Goal: Navigation & Orientation: Find specific page/section

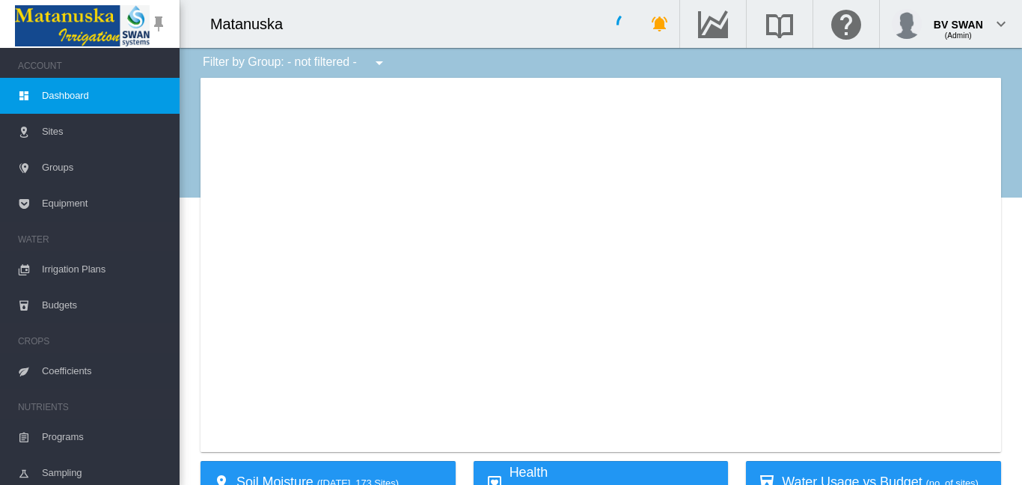
type input "**********"
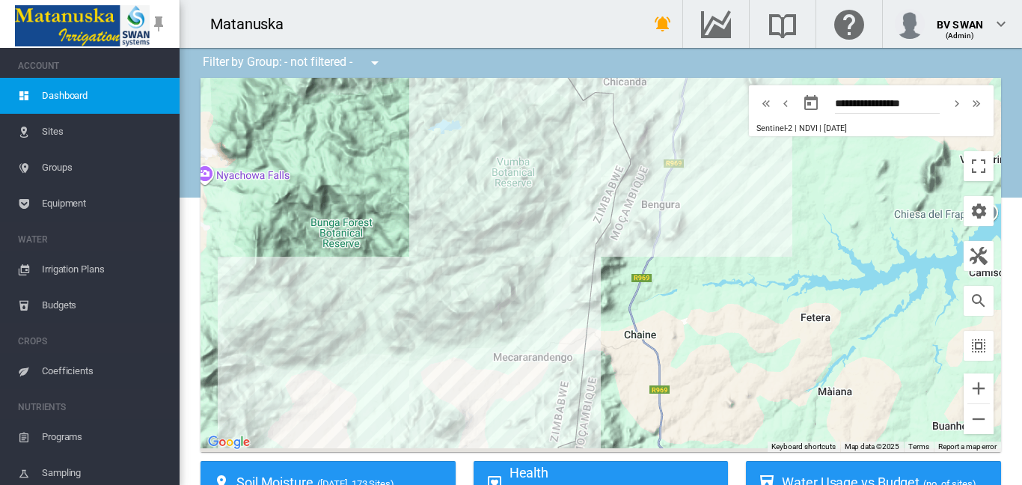
drag, startPoint x: 454, startPoint y: 313, endPoint x: 360, endPoint y: 258, distance: 109.0
click at [360, 258] on div at bounding box center [601, 265] width 801 height 374
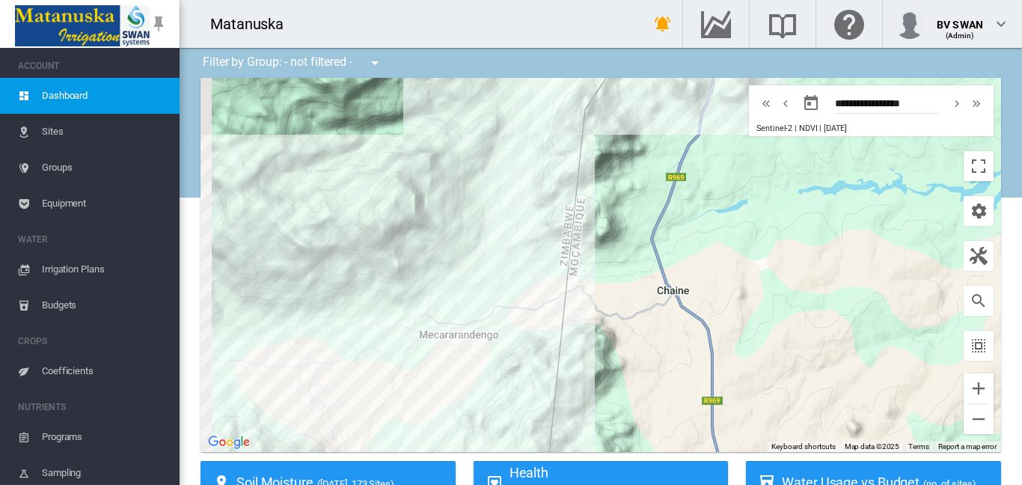
drag, startPoint x: 334, startPoint y: 245, endPoint x: 458, endPoint y: 239, distance: 124.4
click at [458, 239] on div at bounding box center [601, 265] width 801 height 374
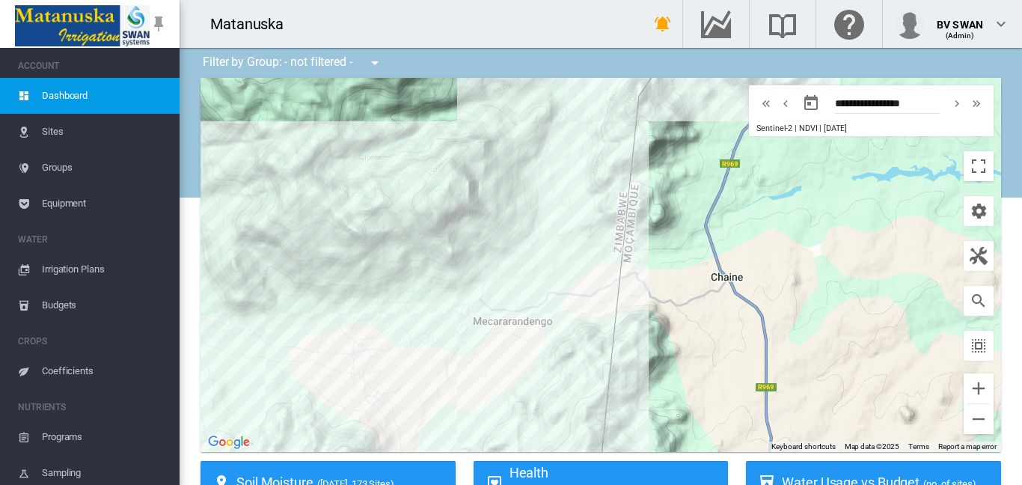
drag, startPoint x: 375, startPoint y: 266, endPoint x: 433, endPoint y: 253, distance: 59.2
click at [433, 253] on div at bounding box center [601, 265] width 801 height 374
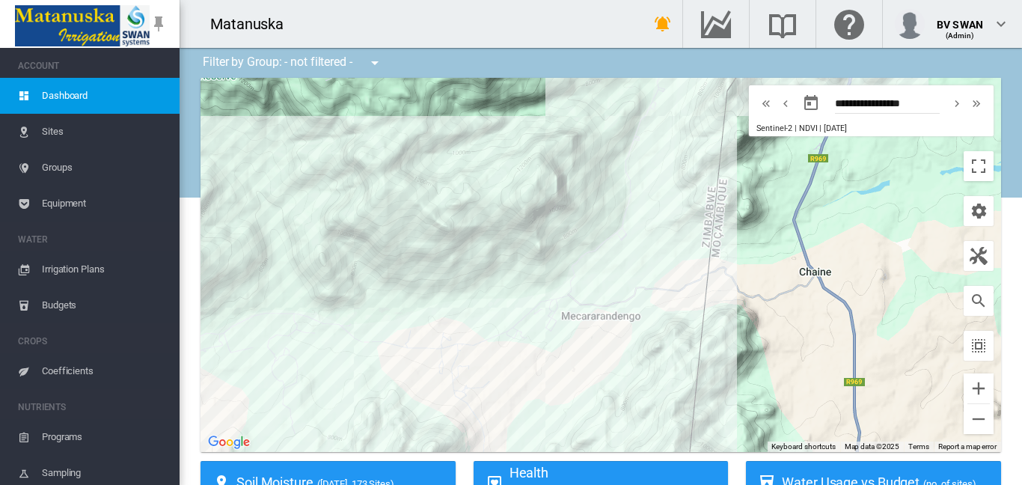
drag, startPoint x: 397, startPoint y: 260, endPoint x: 490, endPoint y: 255, distance: 93.7
click at [490, 255] on div at bounding box center [601, 265] width 801 height 374
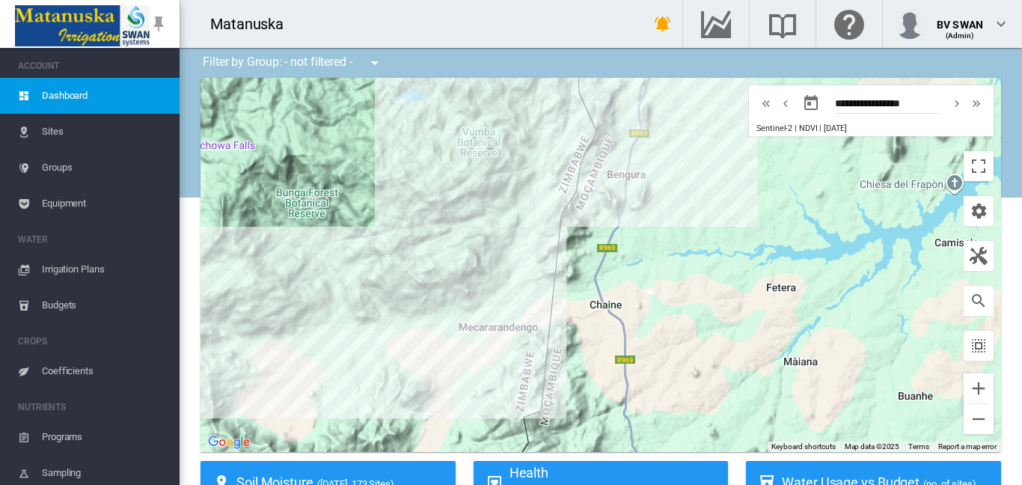
drag, startPoint x: 410, startPoint y: 228, endPoint x: 375, endPoint y: 297, distance: 78.0
click at [375, 297] on div at bounding box center [601, 265] width 801 height 374
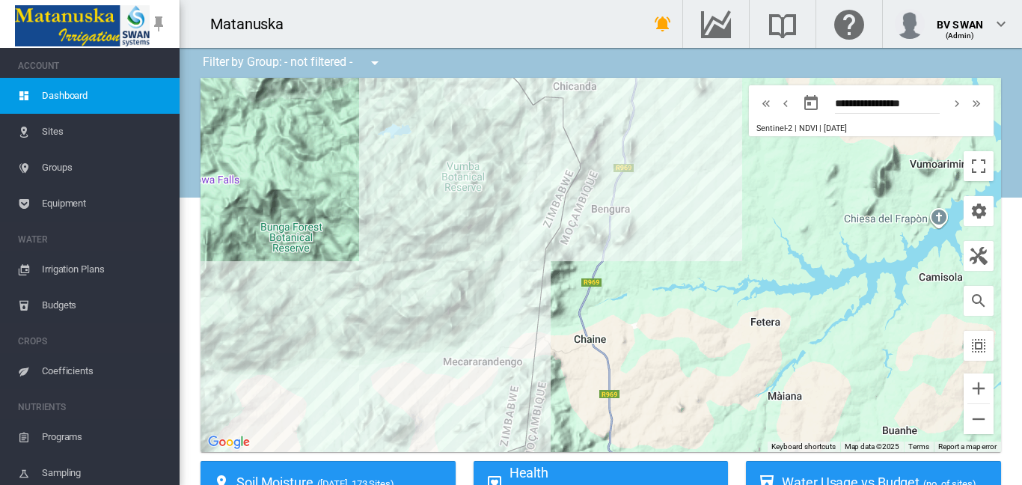
drag, startPoint x: 398, startPoint y: 260, endPoint x: 388, endPoint y: 296, distance: 37.2
click at [388, 296] on div at bounding box center [601, 265] width 801 height 374
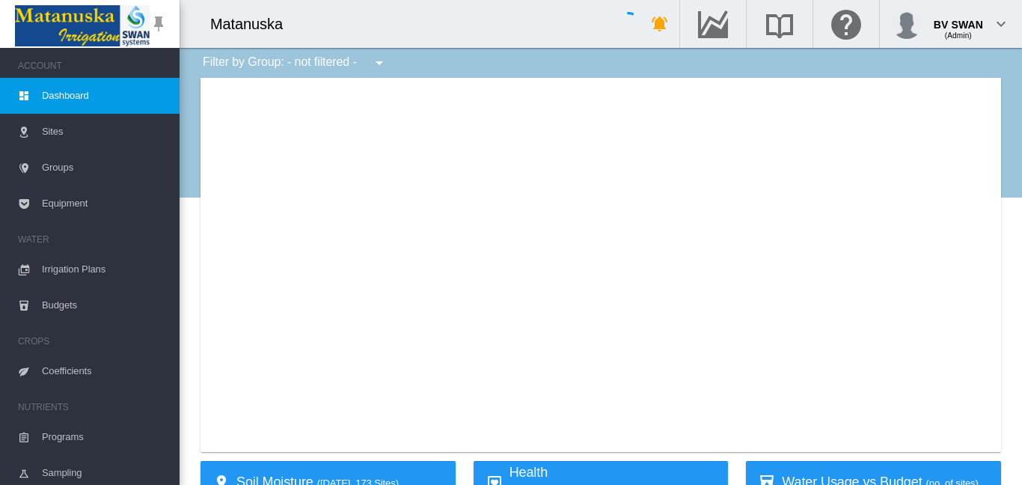
type input "**********"
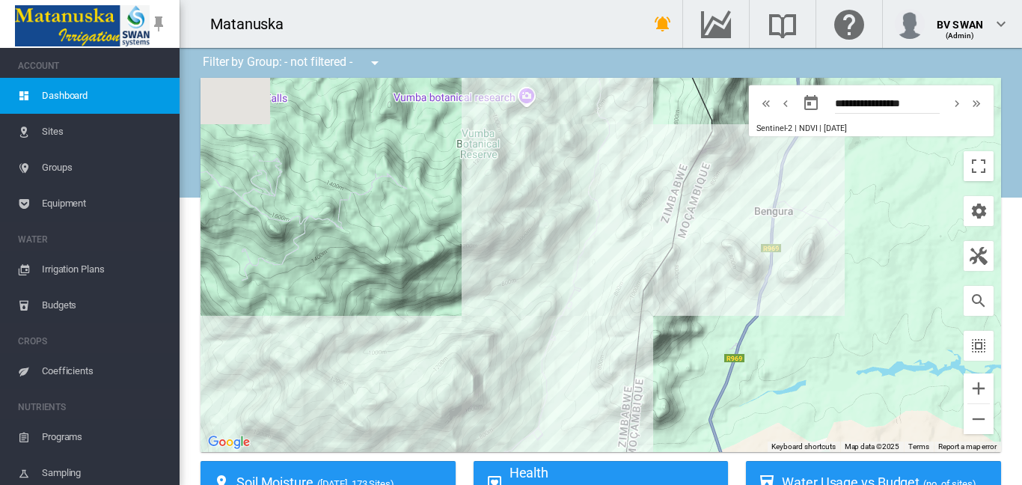
drag, startPoint x: 486, startPoint y: 251, endPoint x: 483, endPoint y: 376, distance: 125.0
click at [482, 376] on div at bounding box center [601, 265] width 801 height 374
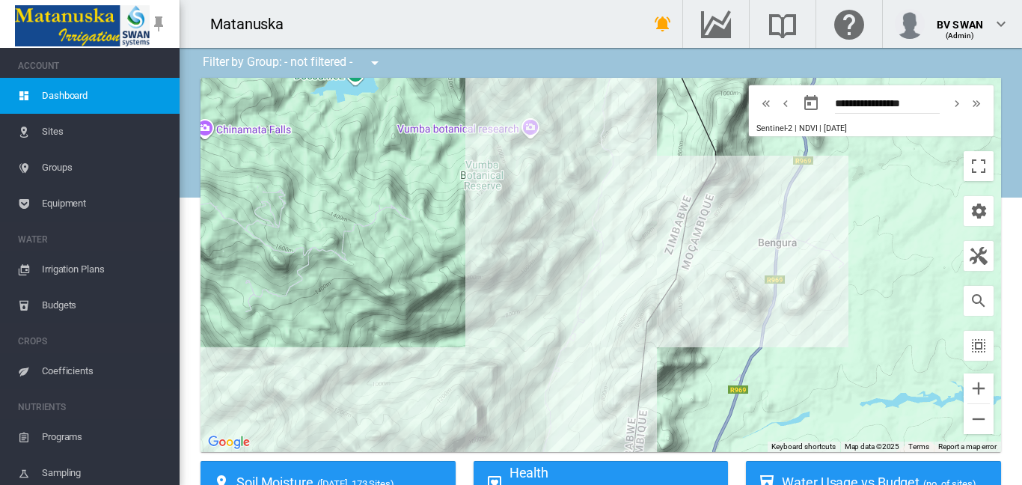
click at [70, 129] on span "Sites" at bounding box center [105, 132] width 126 height 36
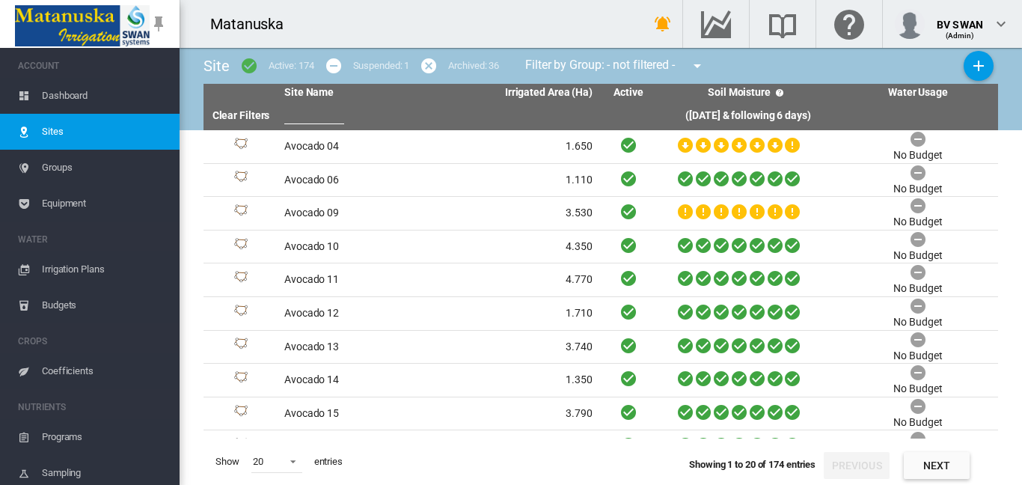
click at [77, 97] on span "Dashboard" at bounding box center [105, 96] width 126 height 36
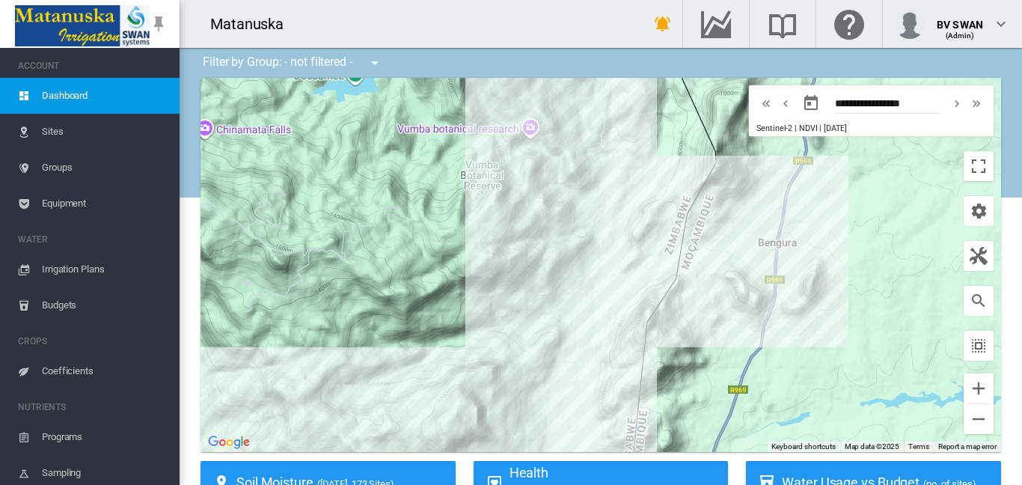
click at [69, 205] on span "Equipment" at bounding box center [105, 204] width 126 height 36
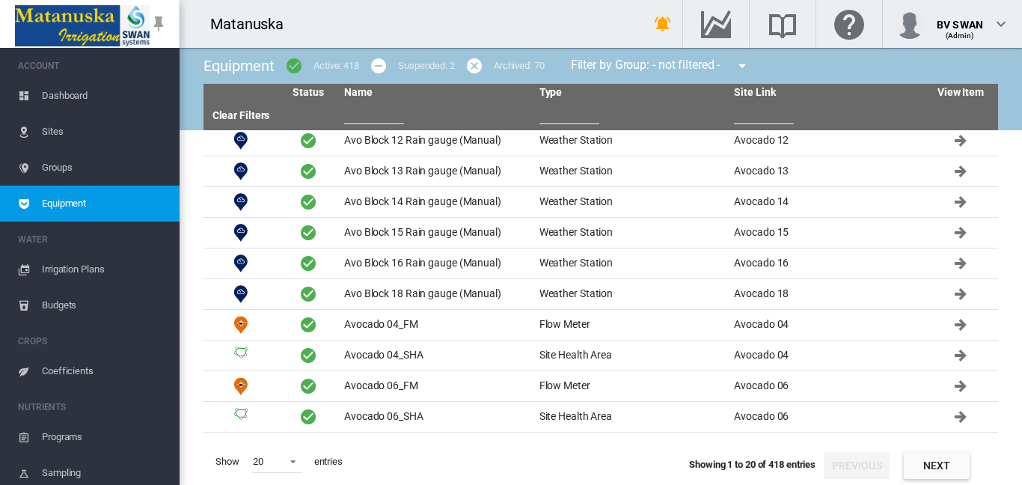
scroll to position [81, 0]
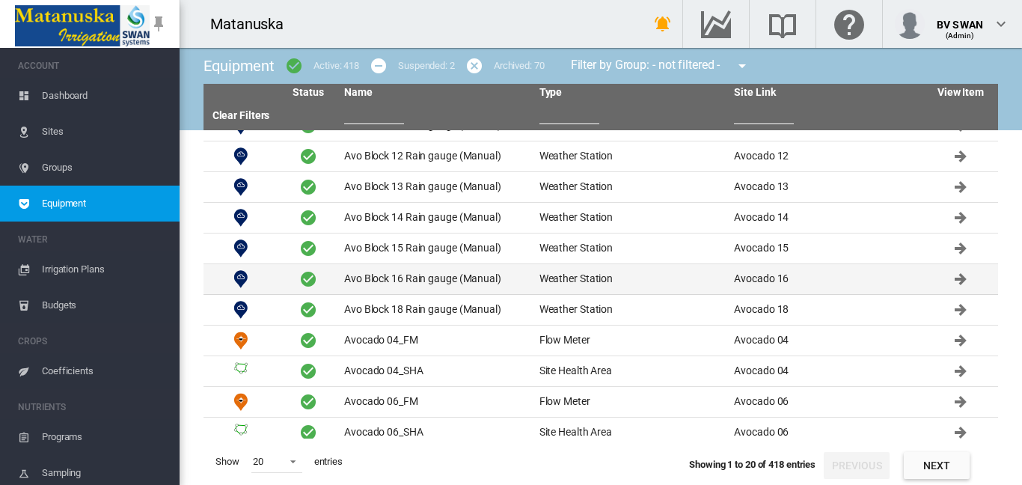
click at [629, 287] on td "Weather Station" at bounding box center [631, 279] width 195 height 30
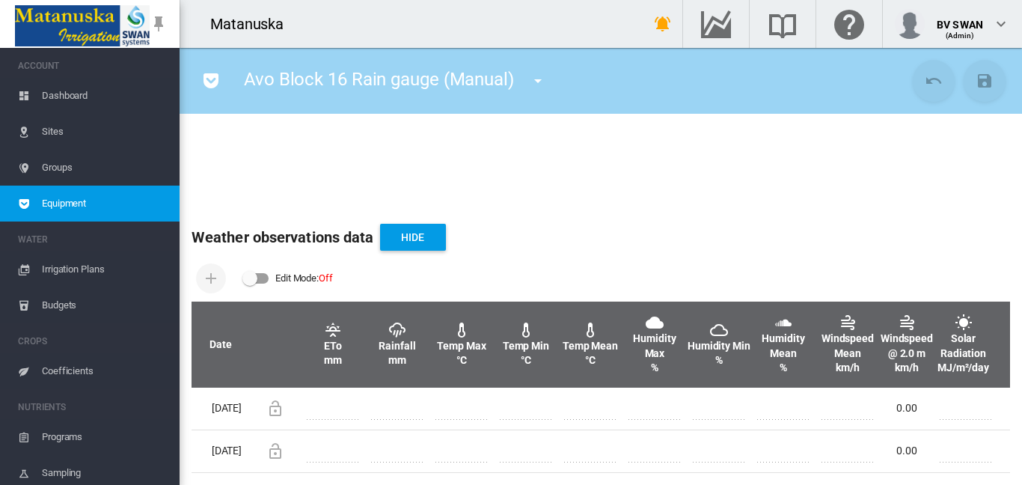
scroll to position [442, 0]
